Goal: Information Seeking & Learning: Learn about a topic

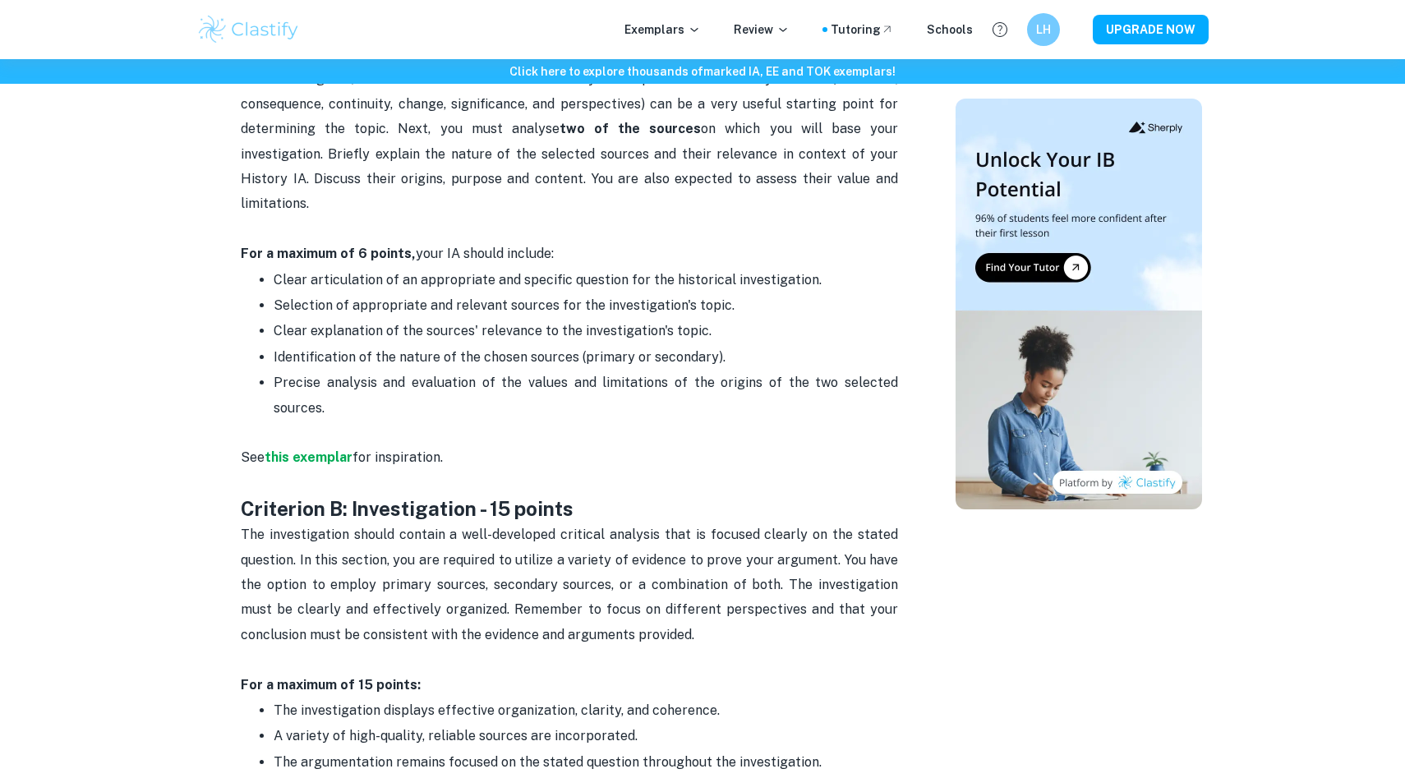
scroll to position [985, 0]
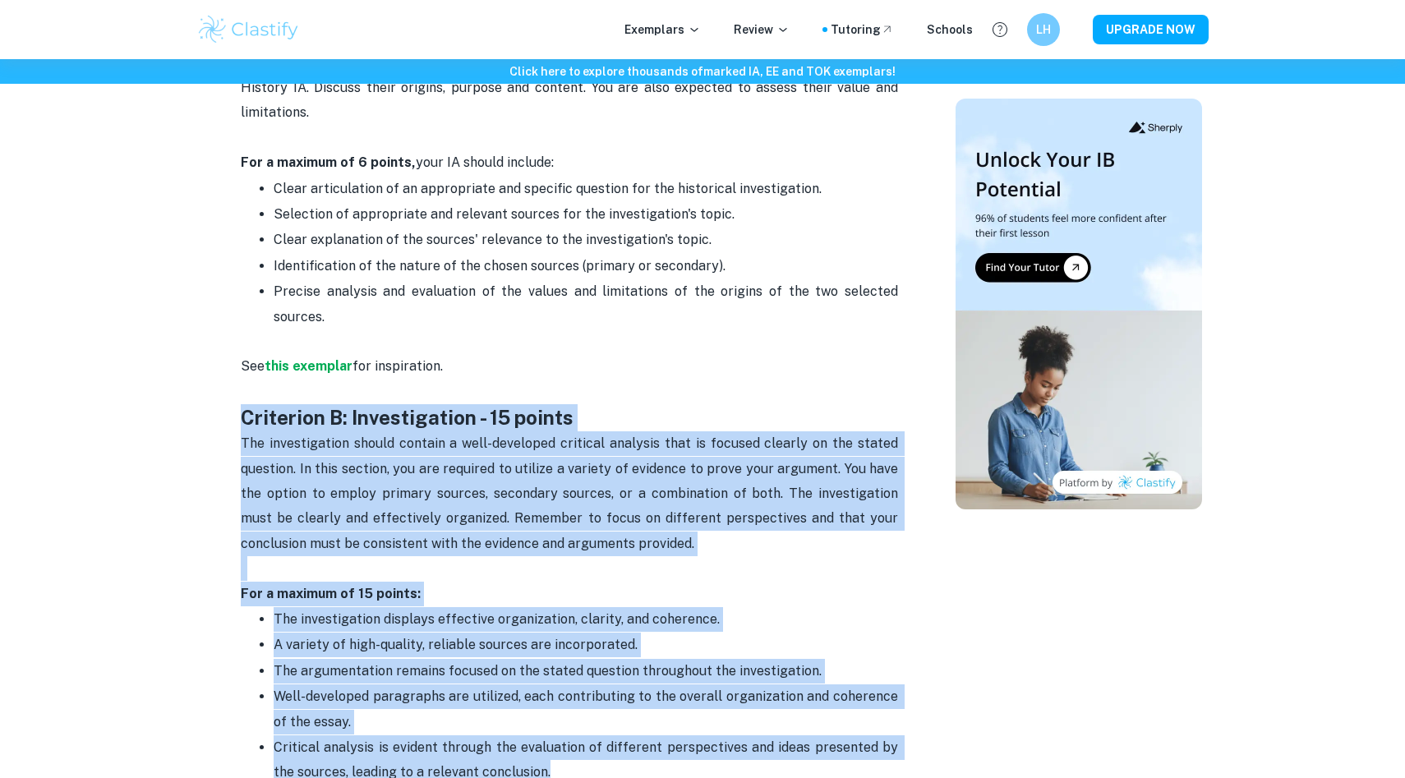
copy div "Criterion B: Investigation - 15 points The investigation should contain a well-…"
drag, startPoint x: 233, startPoint y: 366, endPoint x: 639, endPoint y: 731, distance: 545.8
click at [639, 731] on div "History IA Criteria and Checklist By Julia • February 10, 2024 Get feedback on …" at bounding box center [569, 570] width 733 height 2817
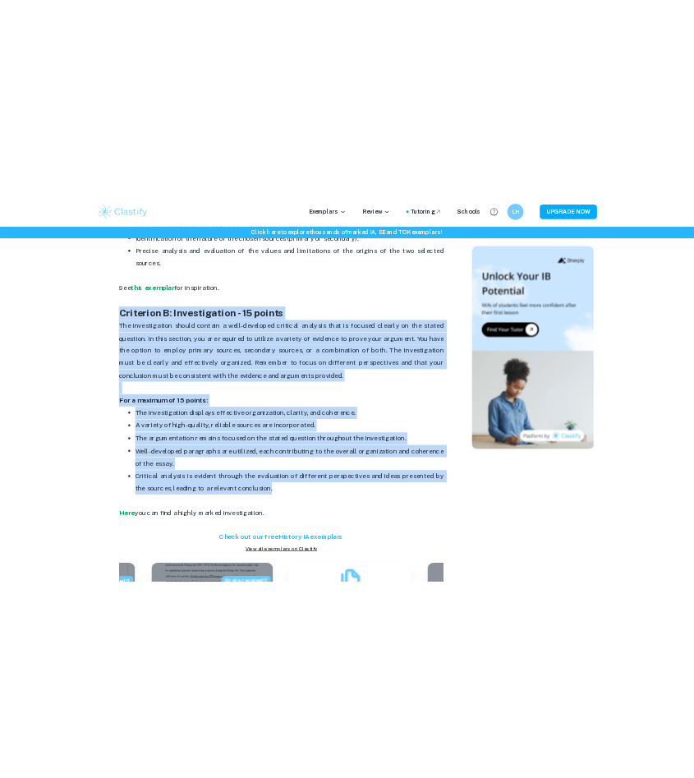
scroll to position [1313, 0]
